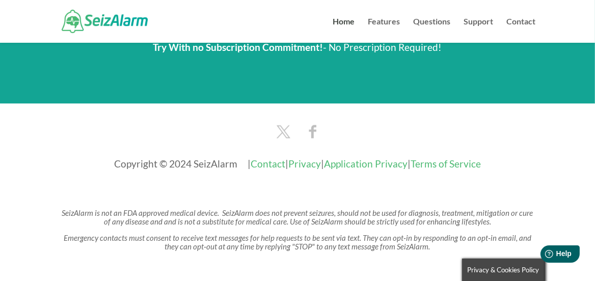
scroll to position [1800, 0]
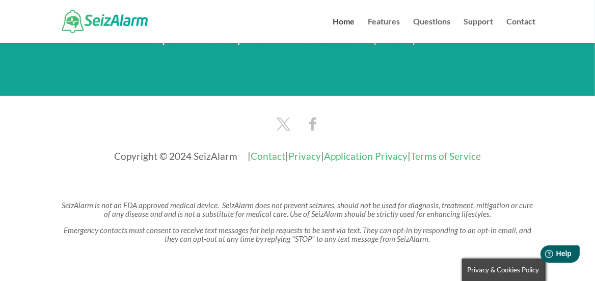
click at [251, 150] on link "Contact" at bounding box center [268, 156] width 35 height 12
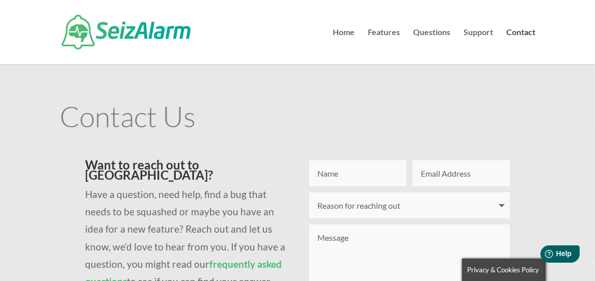
click at [500, 206] on select "Reason for reaching out I have a question I'm having issues logging in I need t…" at bounding box center [409, 206] width 201 height 26
click at [518, 33] on link "Contact" at bounding box center [520, 47] width 29 height 36
